Goal: Information Seeking & Learning: Find contact information

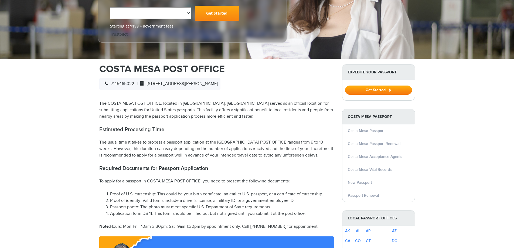
scroll to position [108, 0]
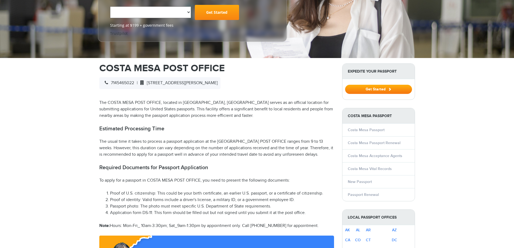
select select "**********"
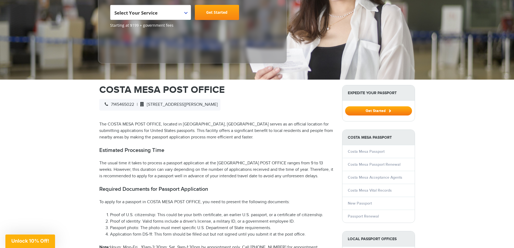
scroll to position [0, 0]
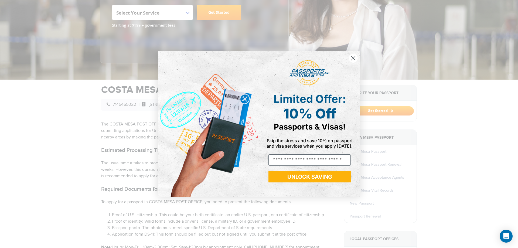
click at [352, 59] on circle "Close dialog" at bounding box center [353, 57] width 9 height 9
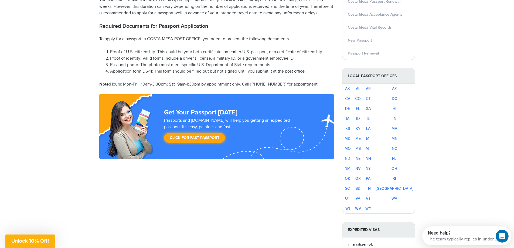
scroll to position [270, 0]
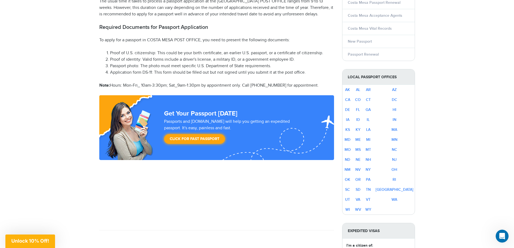
click at [140, 76] on li "Application form DS-11: This form should be filled out but not signed until you…" at bounding box center [222, 72] width 224 height 6
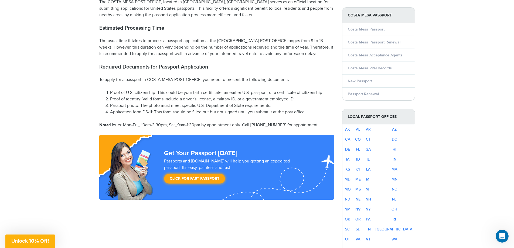
scroll to position [243, 0]
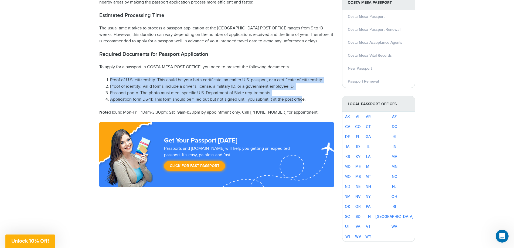
drag, startPoint x: 303, startPoint y: 103, endPoint x: 82, endPoint y: 76, distance: 222.6
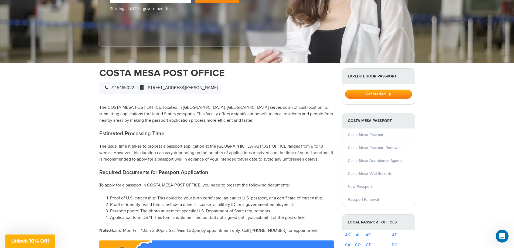
scroll to position [0, 0]
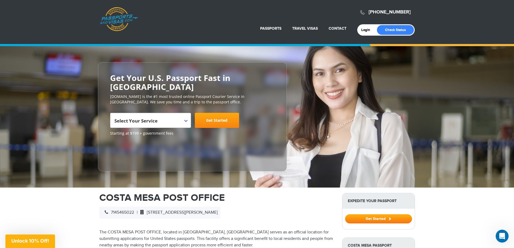
drag, startPoint x: 320, startPoint y: 113, endPoint x: 84, endPoint y: 195, distance: 248.9
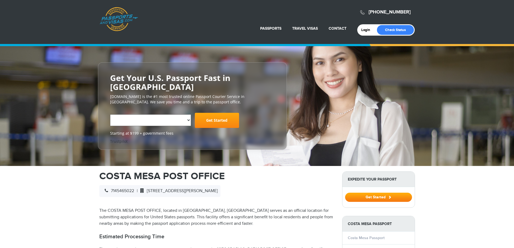
scroll to position [14, 0]
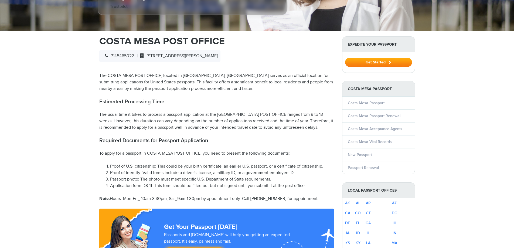
select select "**********"
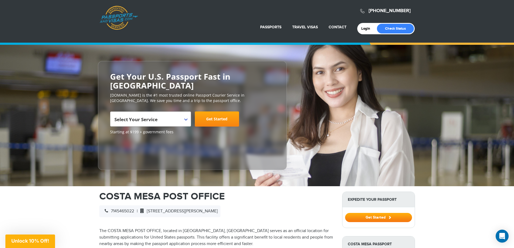
scroll to position [0, 0]
